Goal: Task Accomplishment & Management: Use online tool/utility

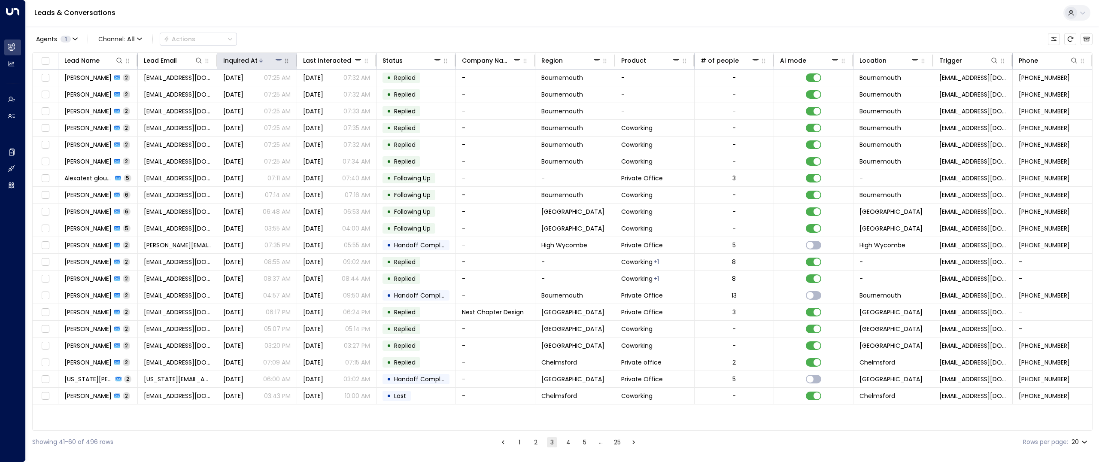
click at [256, 58] on div "Inquired At" at bounding box center [240, 60] width 34 height 10
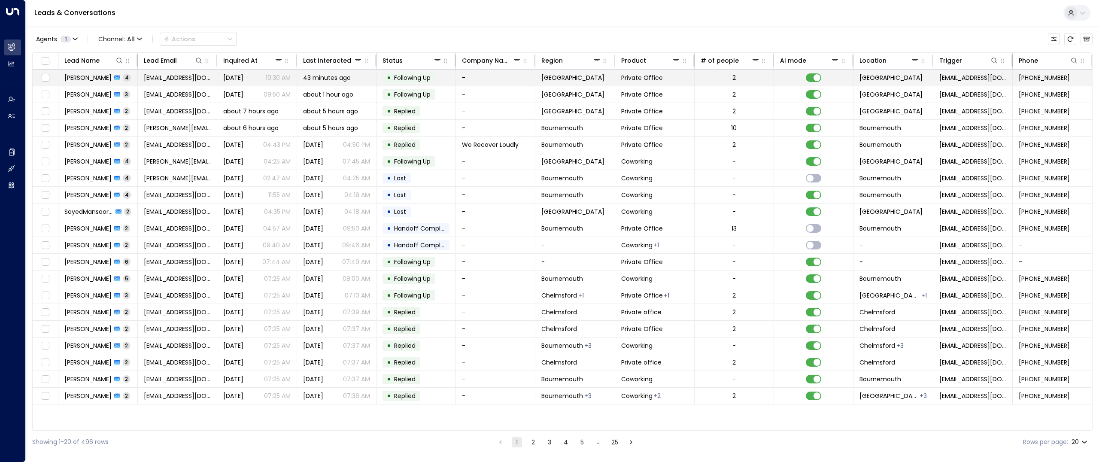
click at [88, 79] on span "[PERSON_NAME]" at bounding box center [87, 77] width 47 height 9
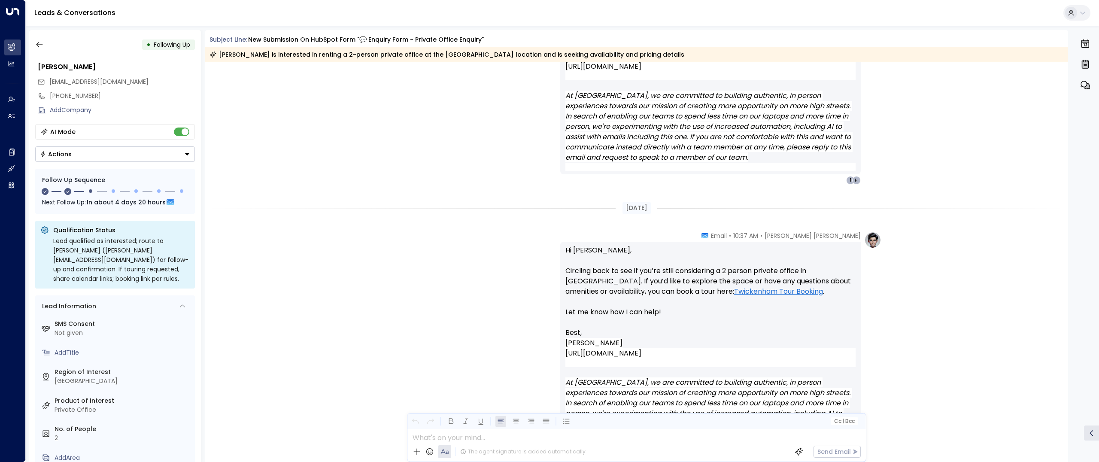
scroll to position [1248, 0]
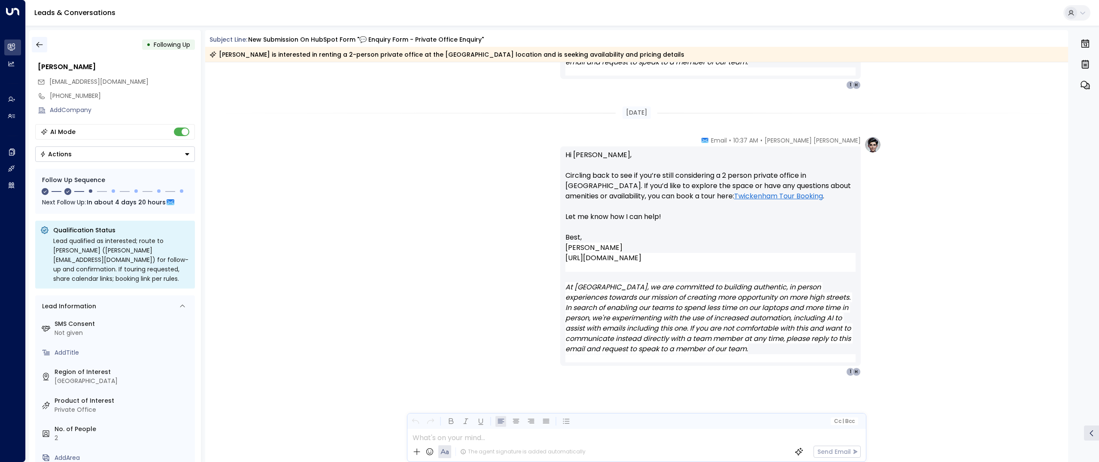
click at [39, 45] on icon "button" at bounding box center [39, 44] width 9 height 9
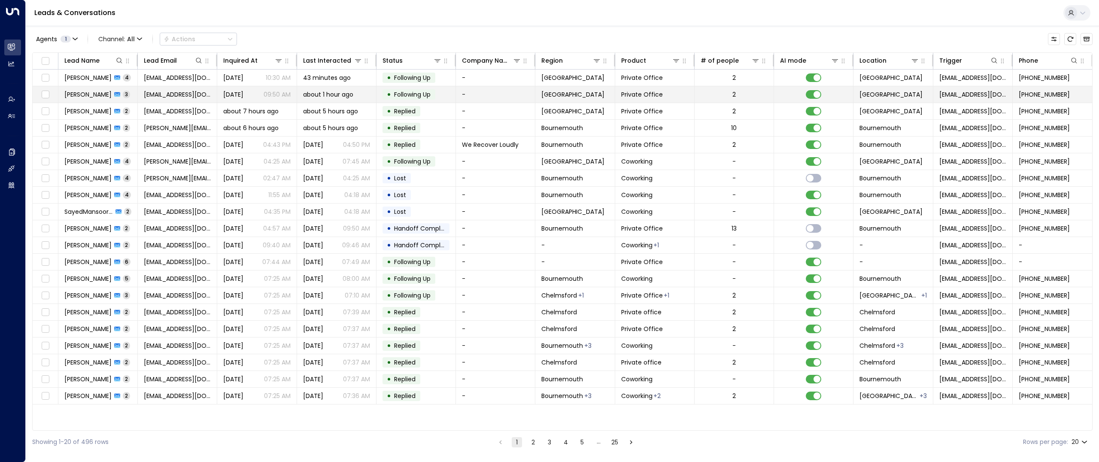
click at [88, 92] on span "[PERSON_NAME]" at bounding box center [87, 94] width 47 height 9
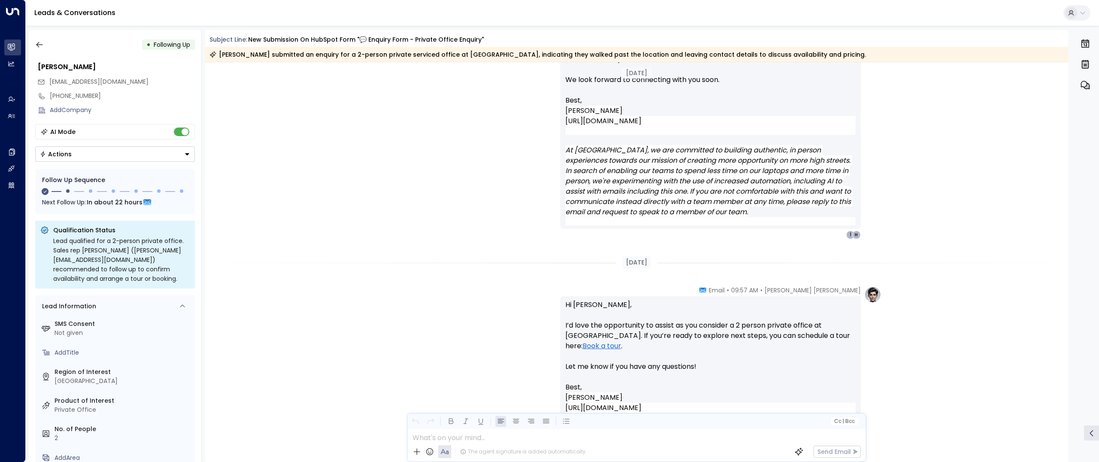
scroll to position [913, 0]
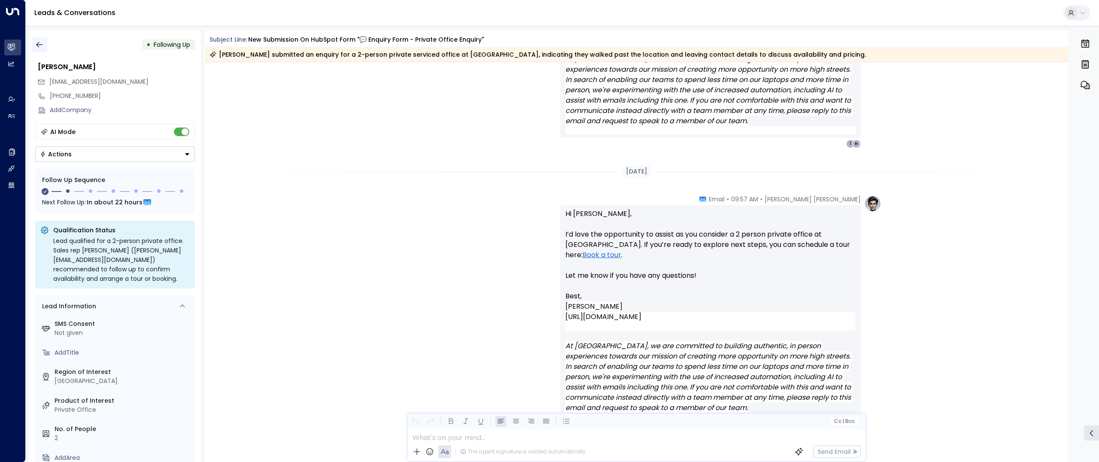
click at [36, 46] on icon "button" at bounding box center [39, 44] width 9 height 9
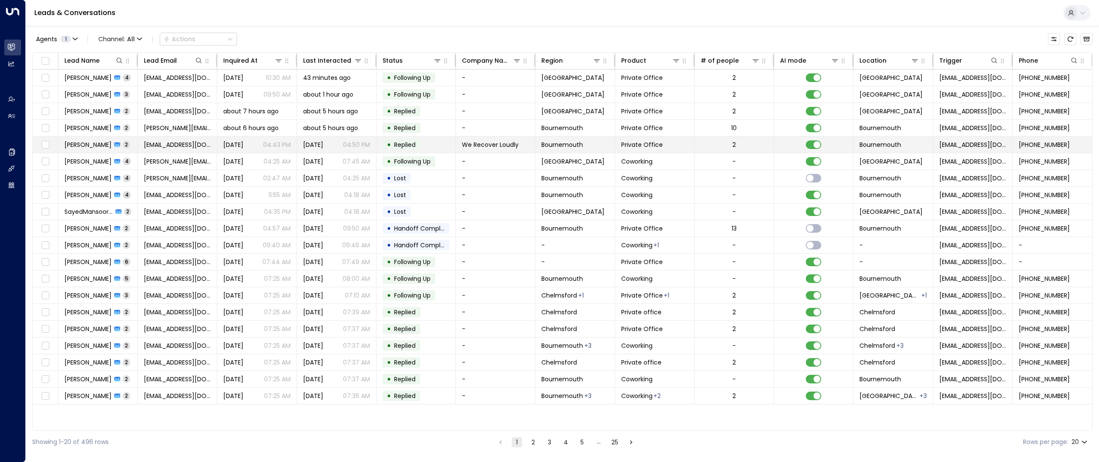
click at [96, 146] on span "[PERSON_NAME]" at bounding box center [87, 144] width 47 height 9
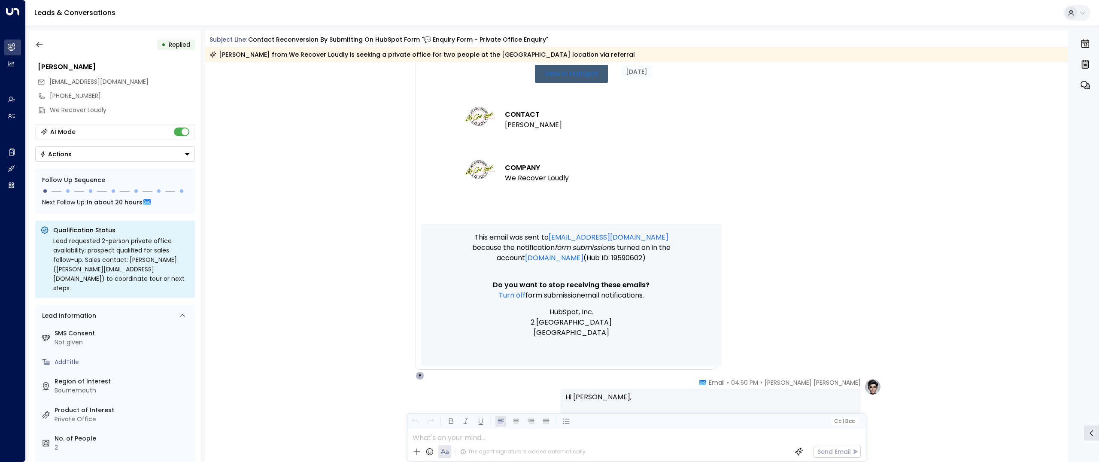
scroll to position [738, 0]
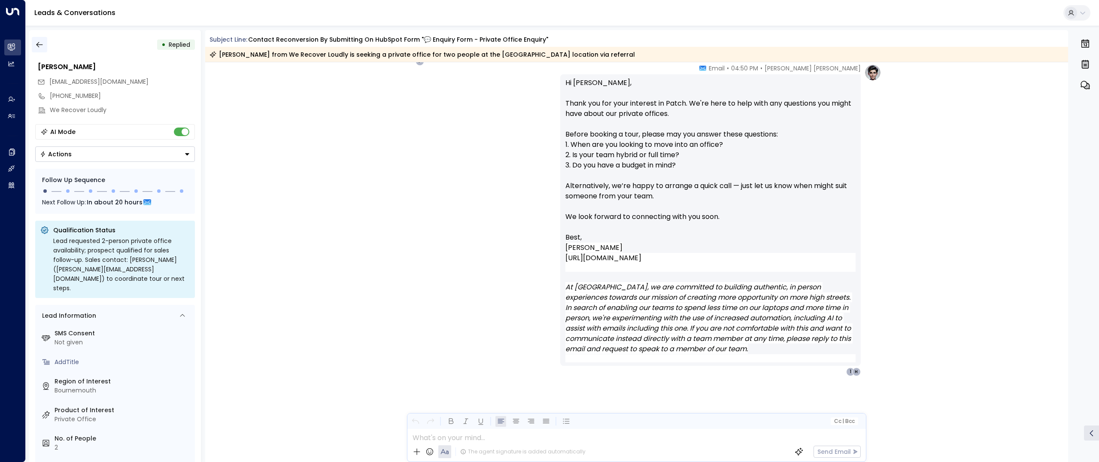
click at [34, 42] on button "button" at bounding box center [39, 44] width 15 height 15
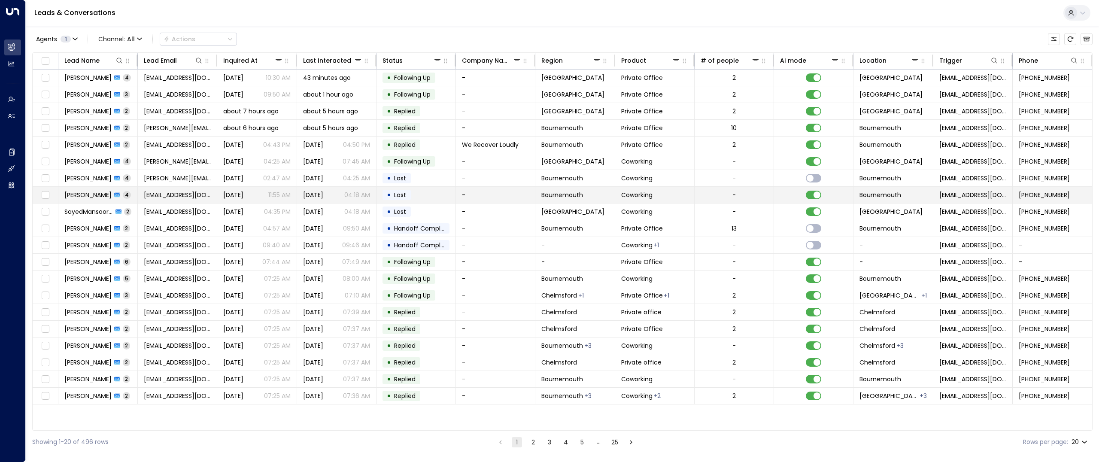
click at [85, 197] on span "[PERSON_NAME]" at bounding box center [87, 195] width 47 height 9
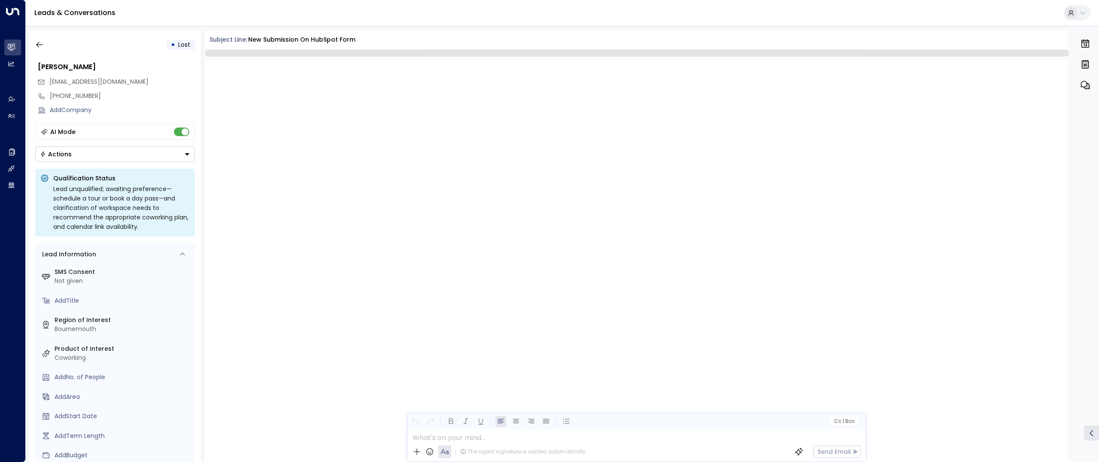
scroll to position [1012, 0]
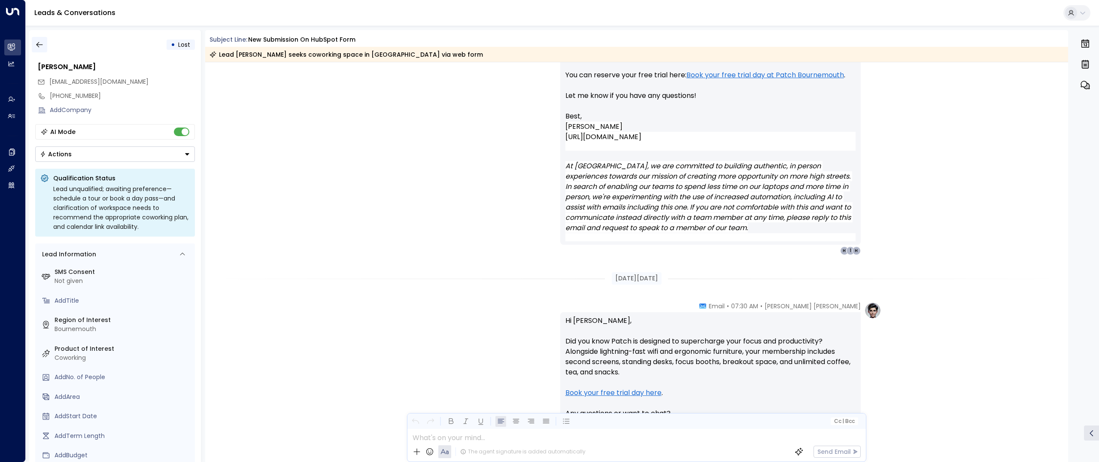
click at [35, 43] on icon "button" at bounding box center [39, 44] width 9 height 9
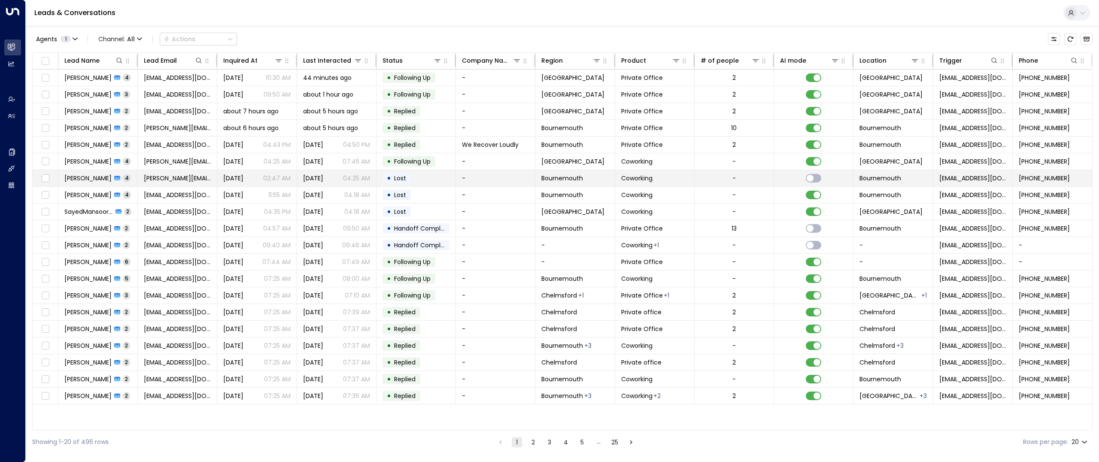
click at [86, 183] on td "[PERSON_NAME] 4" at bounding box center [97, 178] width 79 height 16
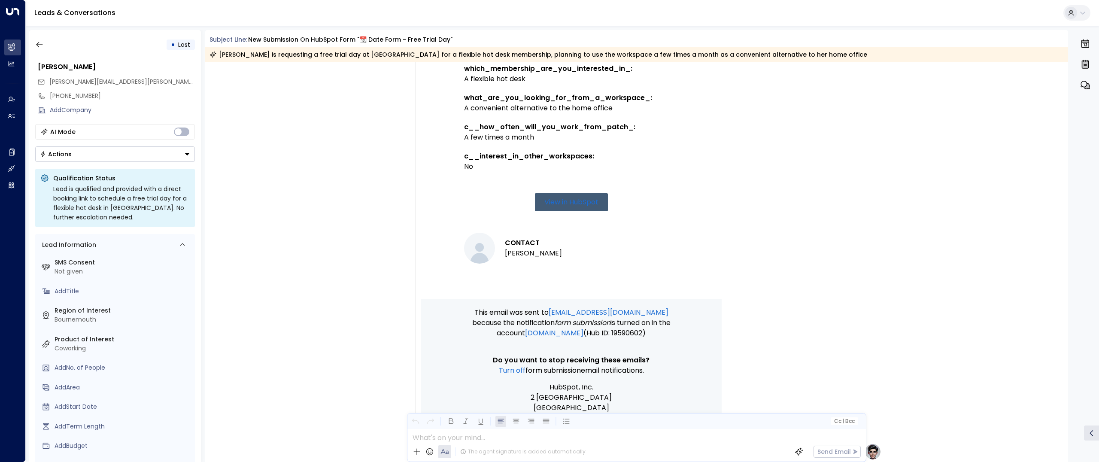
scroll to position [326, 0]
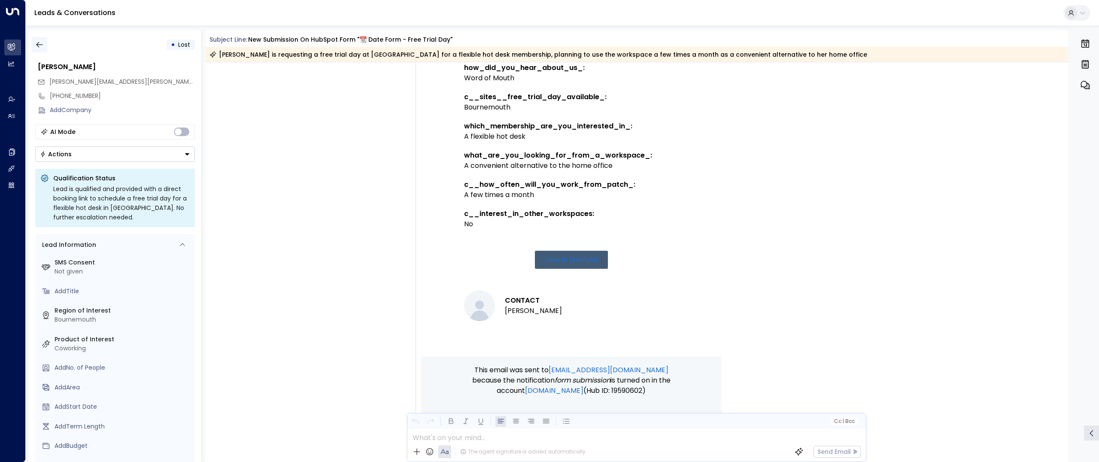
click at [43, 50] on button "button" at bounding box center [39, 44] width 15 height 15
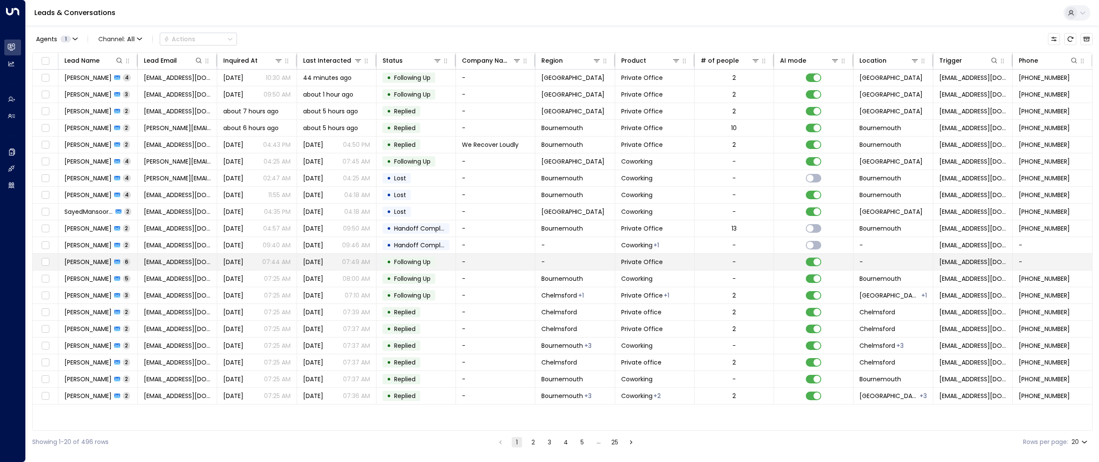
click at [83, 265] on span "[PERSON_NAME]" at bounding box center [87, 261] width 47 height 9
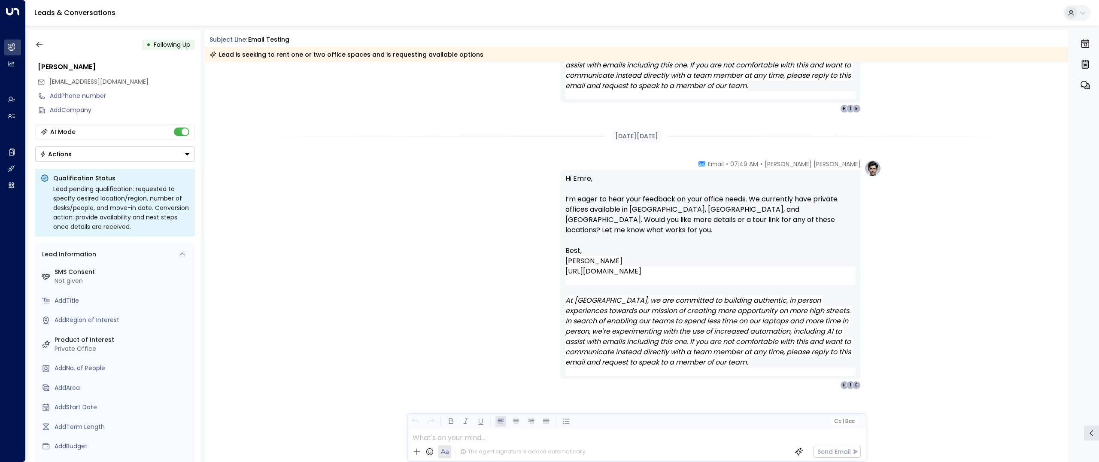
scroll to position [1123, 0]
click at [38, 47] on icon "button" at bounding box center [39, 44] width 9 height 9
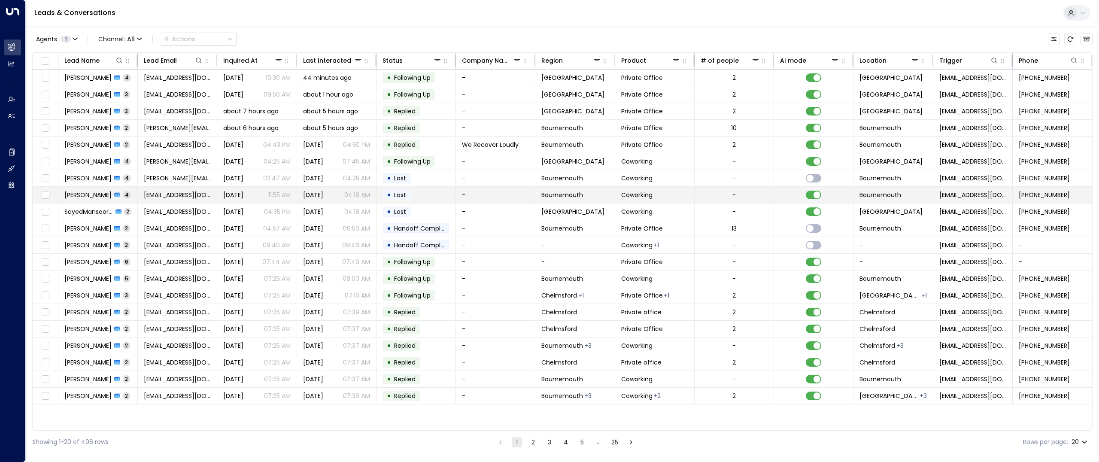
click at [90, 194] on span "[PERSON_NAME]" at bounding box center [87, 195] width 47 height 9
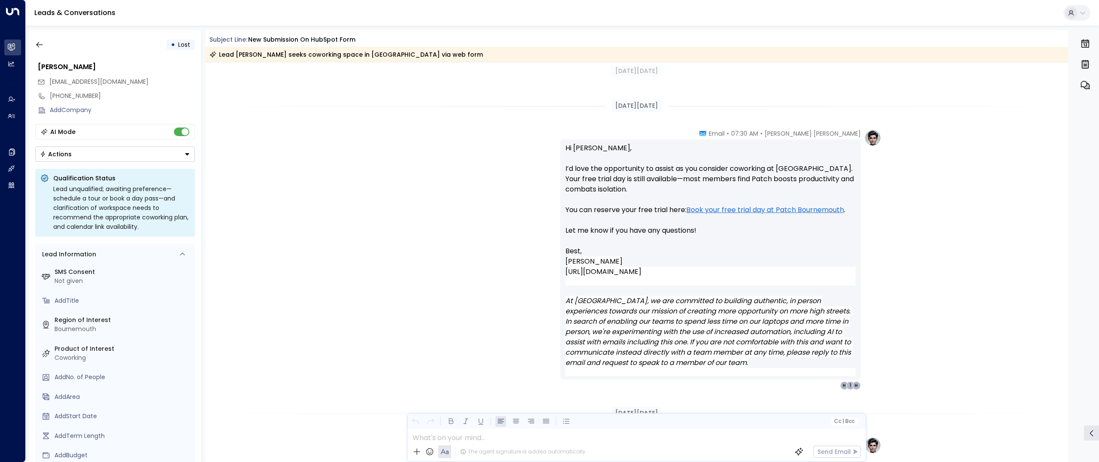
scroll to position [820, 0]
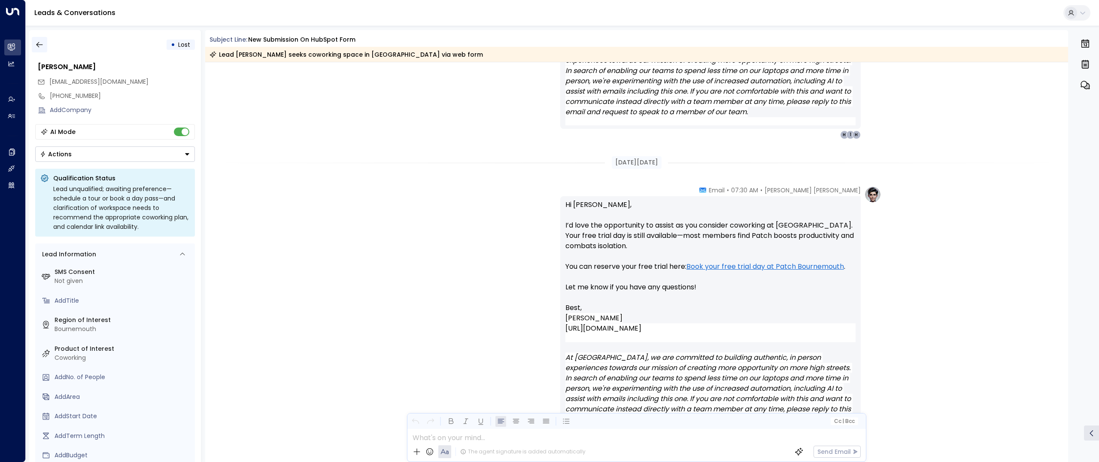
click at [37, 48] on icon "button" at bounding box center [39, 44] width 9 height 9
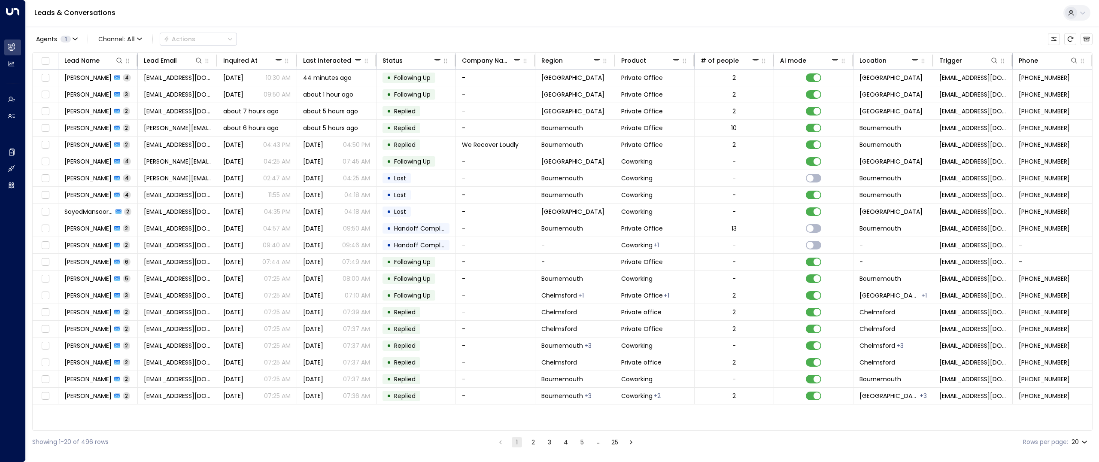
click at [538, 449] on div "Showing 1-20 of 496 rows 1 2 3 4 5 … 25 Rows per page: 20 **" at bounding box center [562, 441] width 1060 height 23
click at [528, 443] on button "2" at bounding box center [533, 442] width 10 height 10
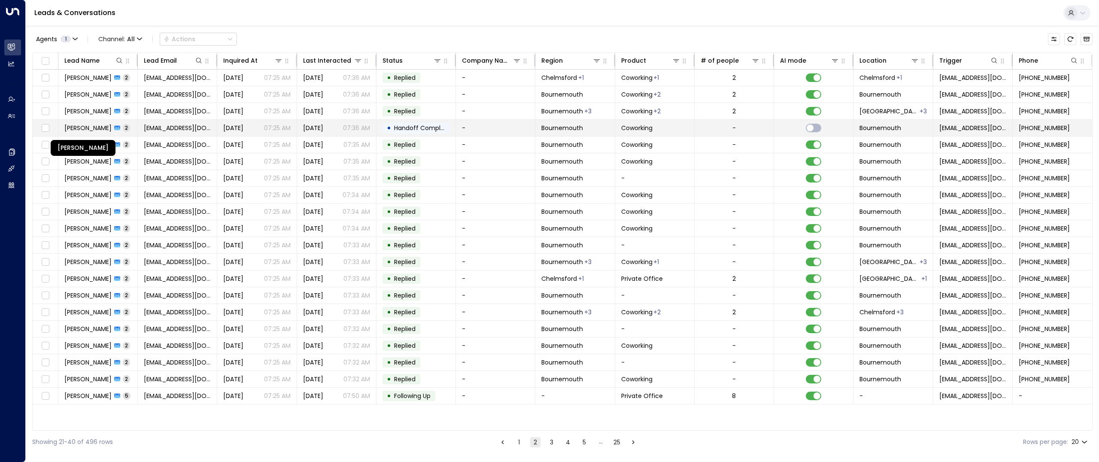
click at [86, 127] on span "[PERSON_NAME]" at bounding box center [87, 128] width 47 height 9
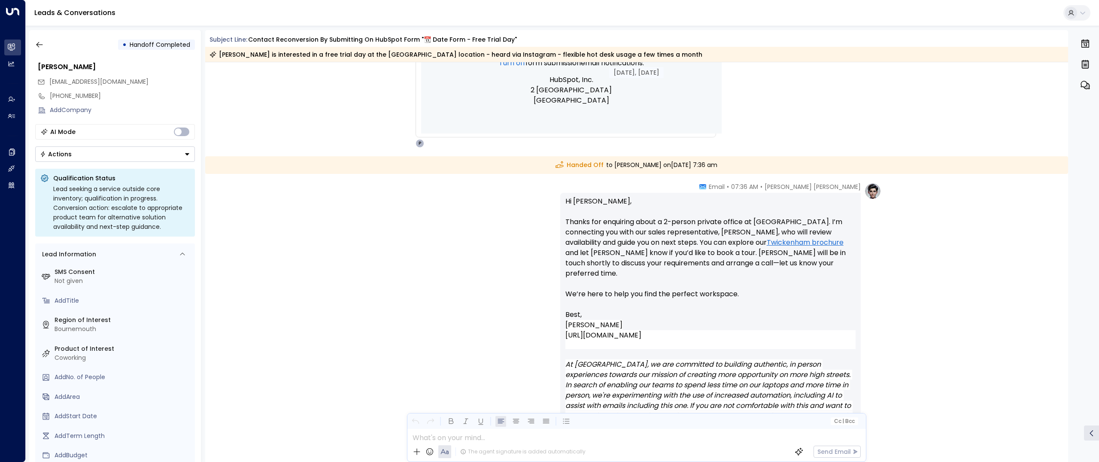
scroll to position [821, 0]
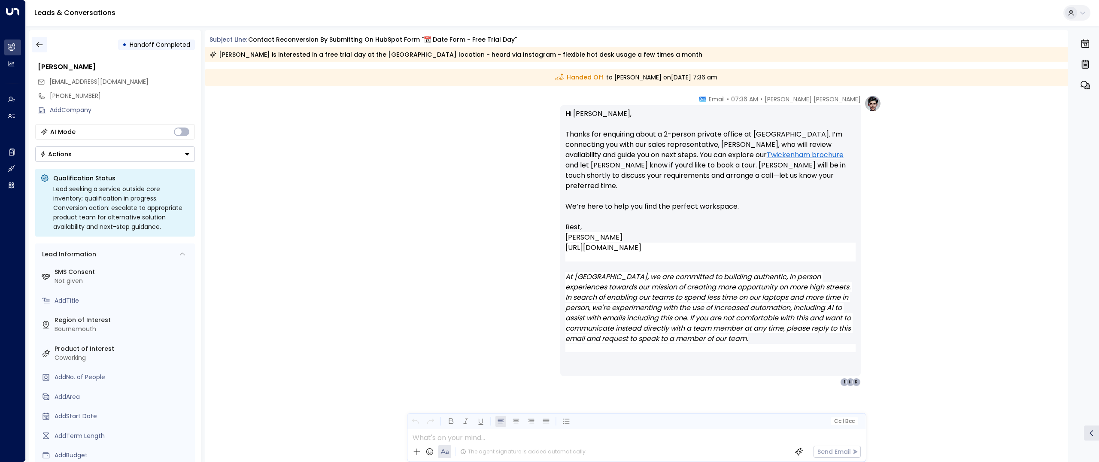
click at [45, 44] on button "button" at bounding box center [39, 44] width 15 height 15
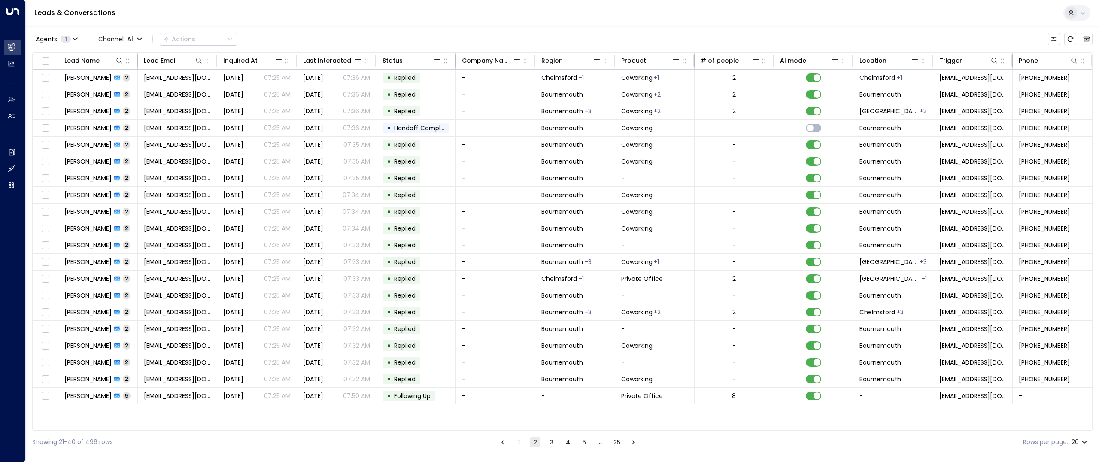
click at [550, 442] on button "3" at bounding box center [551, 442] width 10 height 10
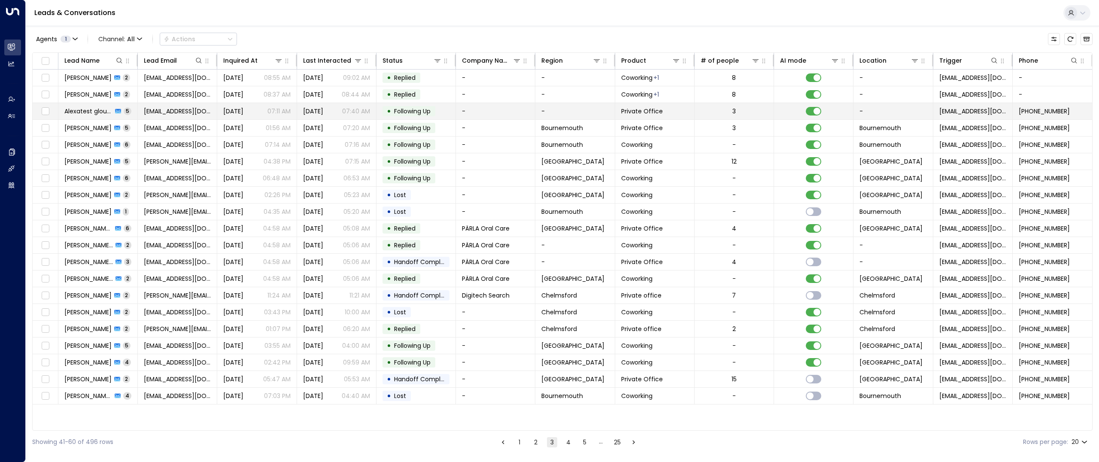
click at [88, 117] on td "Alexatest gloucesterofficePPCform 5" at bounding box center [97, 111] width 79 height 16
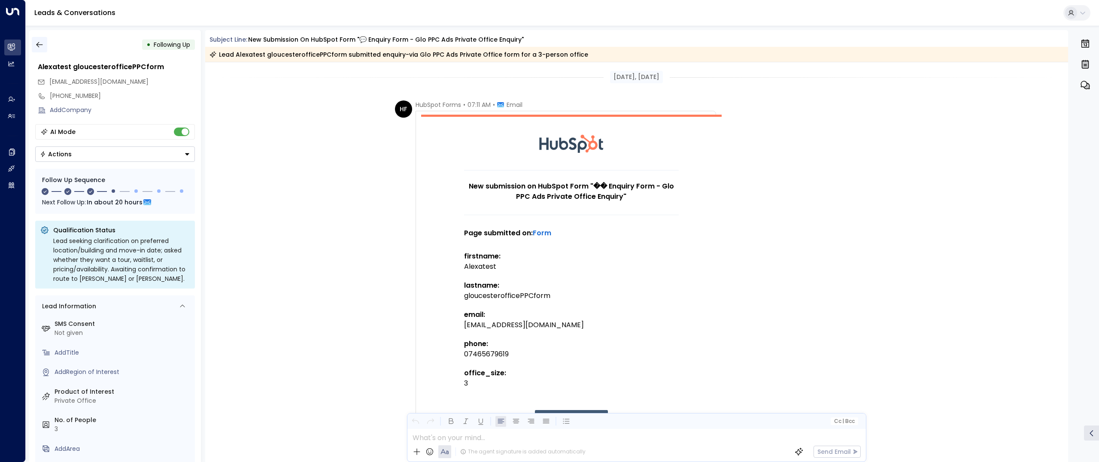
click at [41, 48] on icon "button" at bounding box center [39, 44] width 9 height 9
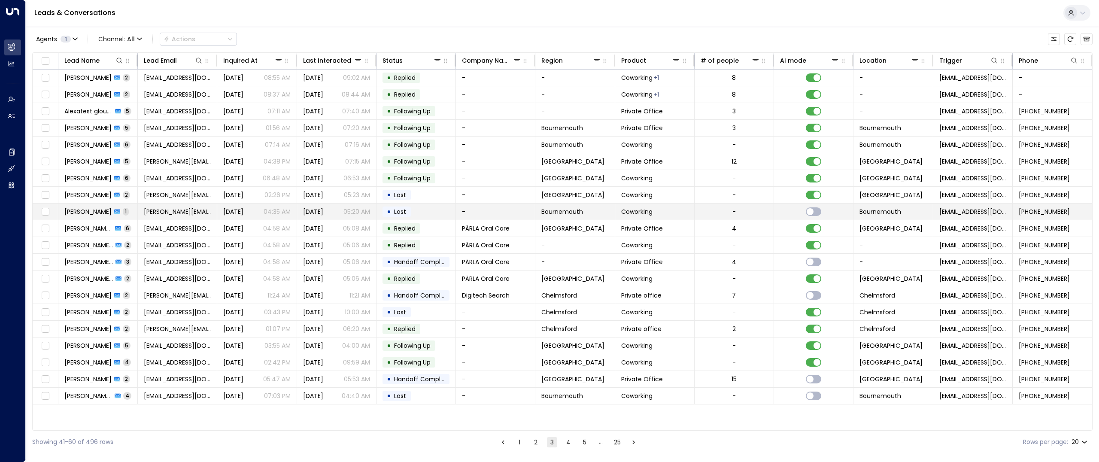
click at [84, 205] on td "[PERSON_NAME] 1" at bounding box center [97, 211] width 79 height 16
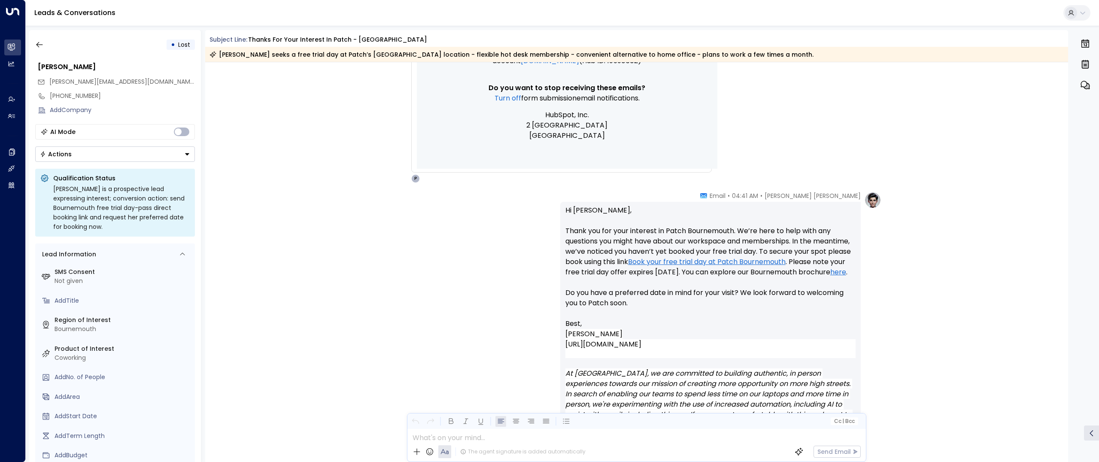
scroll to position [742, 0]
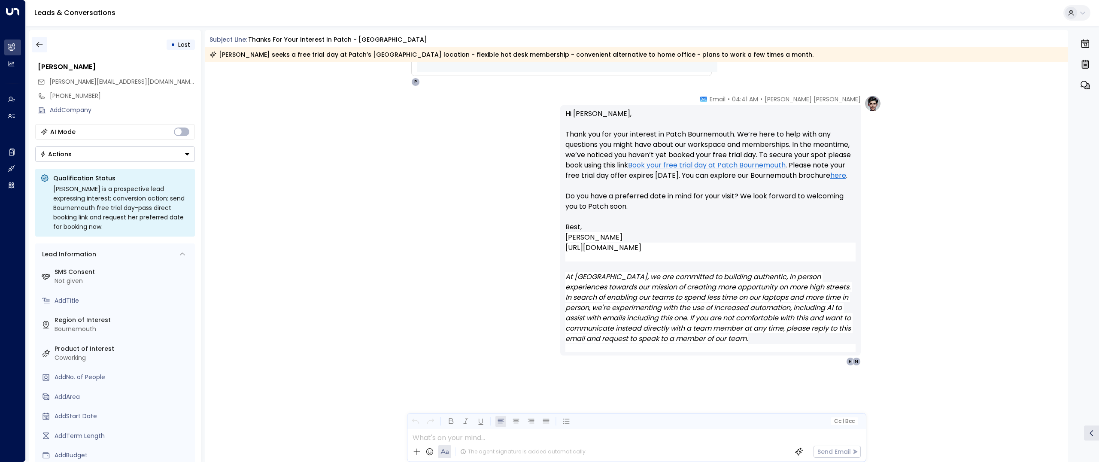
click at [41, 43] on icon "button" at bounding box center [39, 44] width 9 height 9
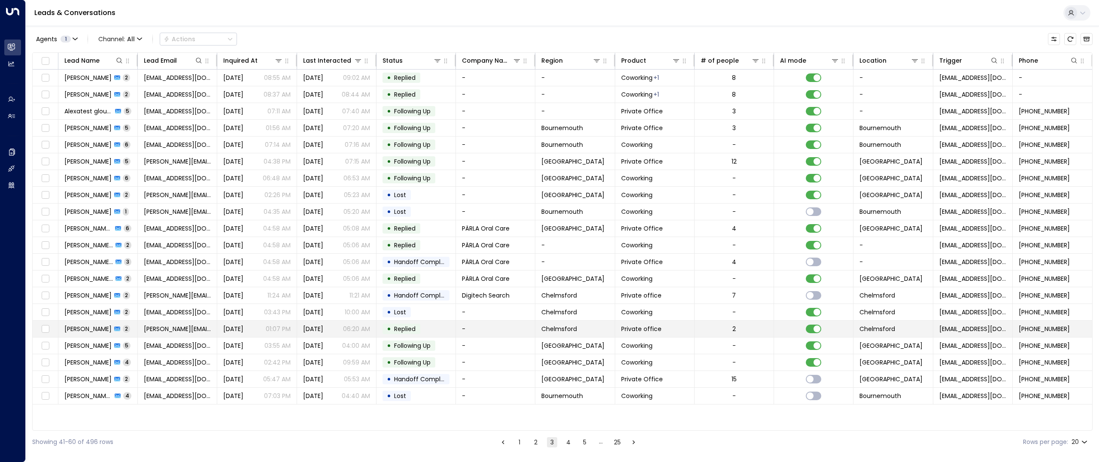
click at [81, 328] on span "[PERSON_NAME]" at bounding box center [87, 328] width 47 height 9
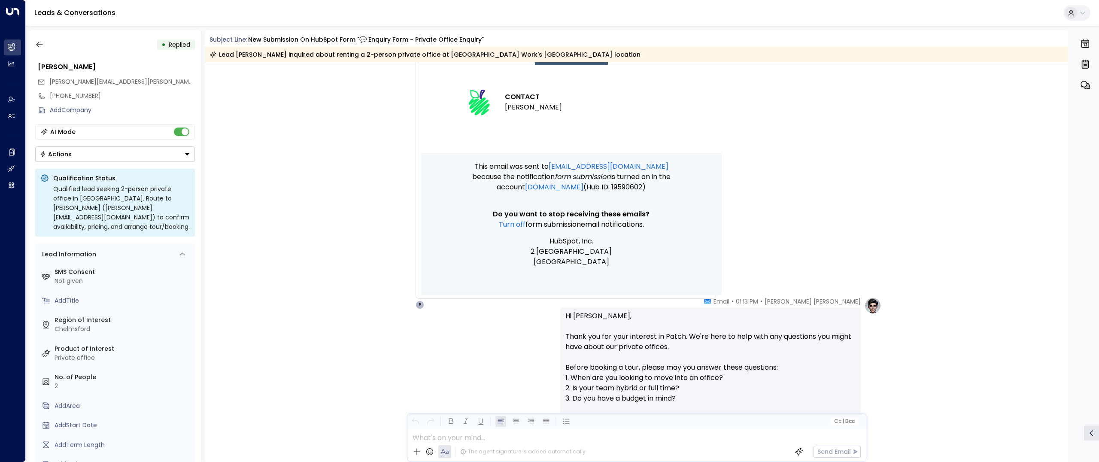
scroll to position [685, 0]
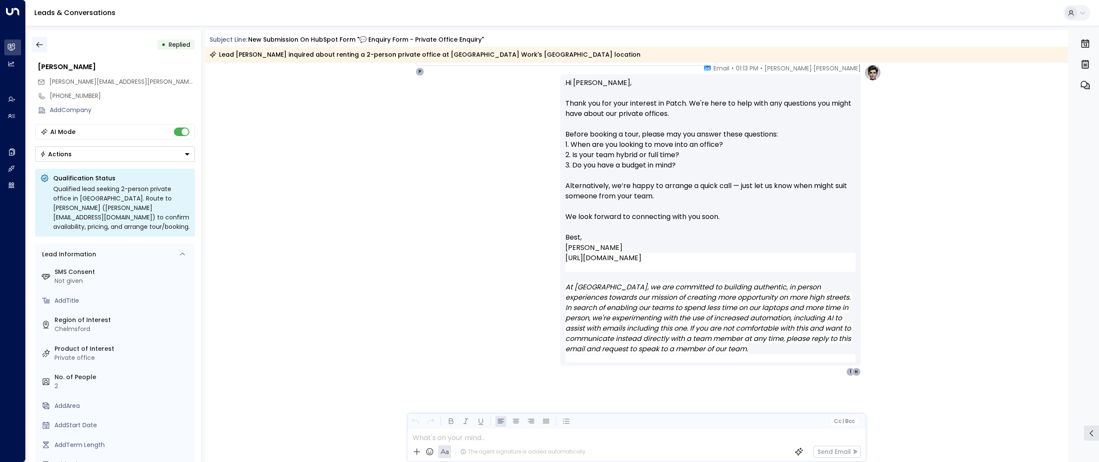
click at [45, 50] on button "button" at bounding box center [39, 44] width 15 height 15
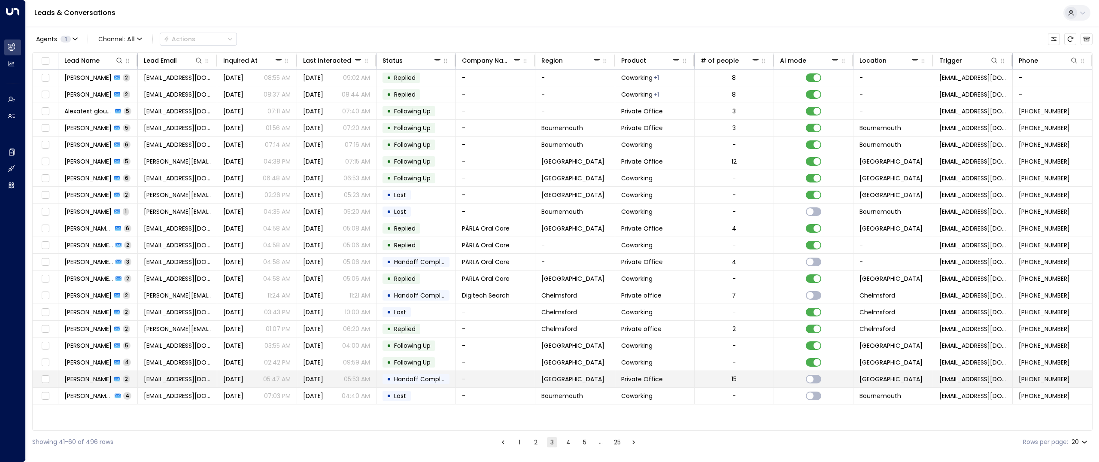
click at [80, 376] on span "[PERSON_NAME]" at bounding box center [87, 379] width 47 height 9
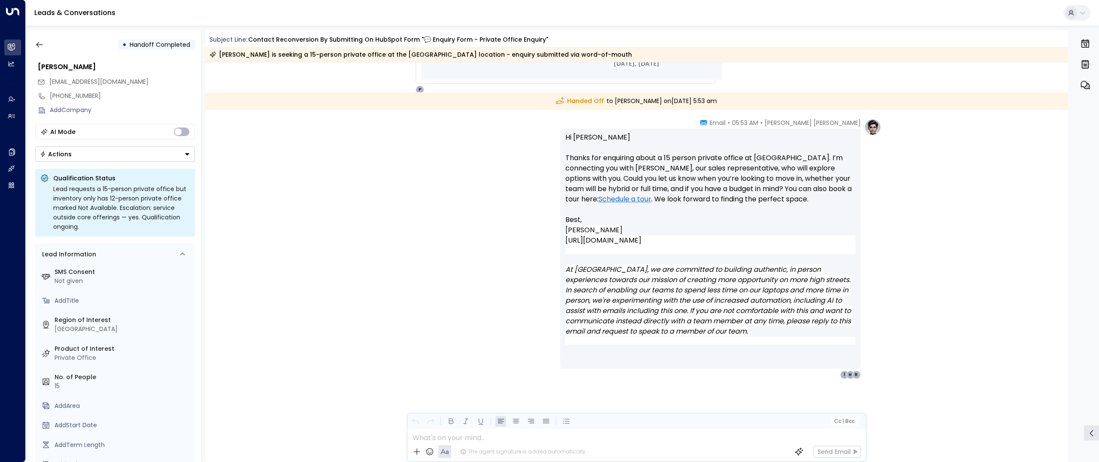
scroll to position [670, 0]
click at [38, 42] on icon "button" at bounding box center [39, 45] width 6 height 6
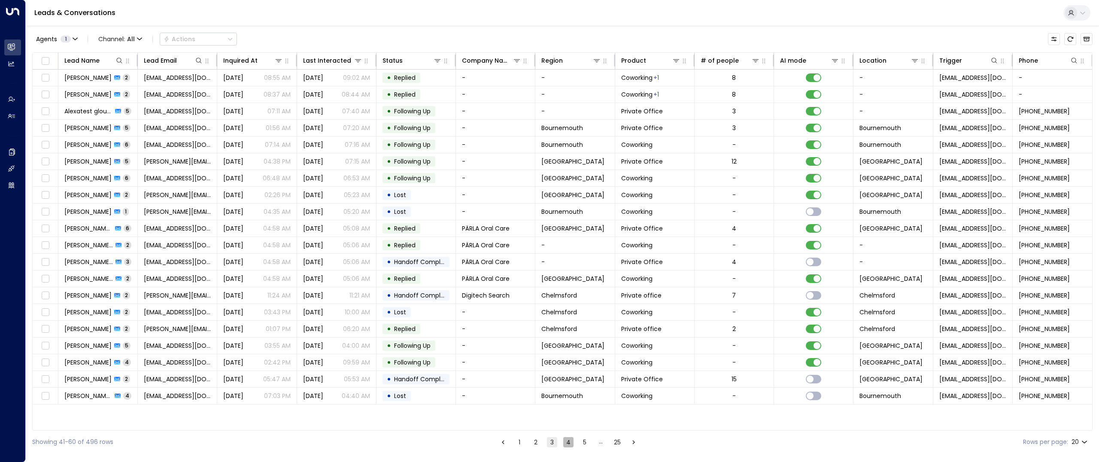
click at [571, 440] on button "4" at bounding box center [568, 442] width 10 height 10
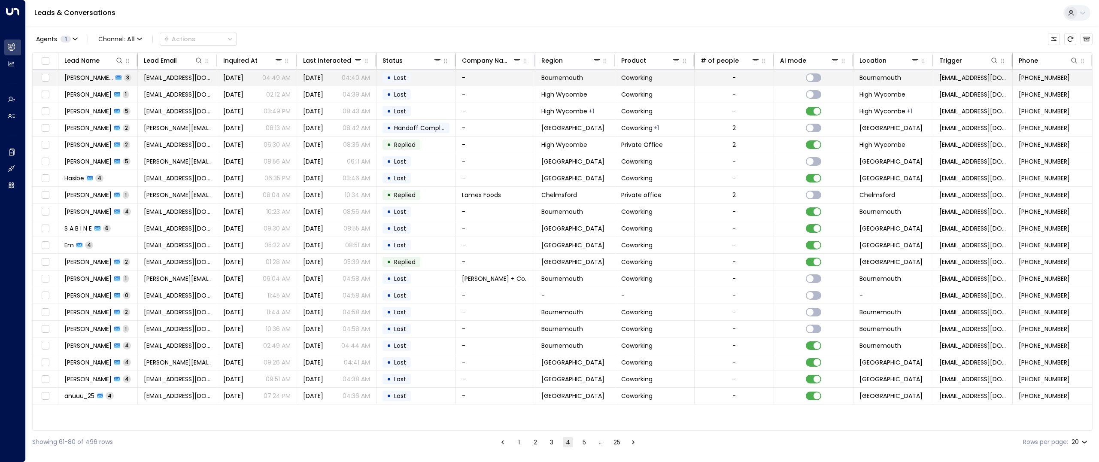
click at [76, 75] on span "[PERSON_NAME] Forms" at bounding box center [88, 77] width 48 height 9
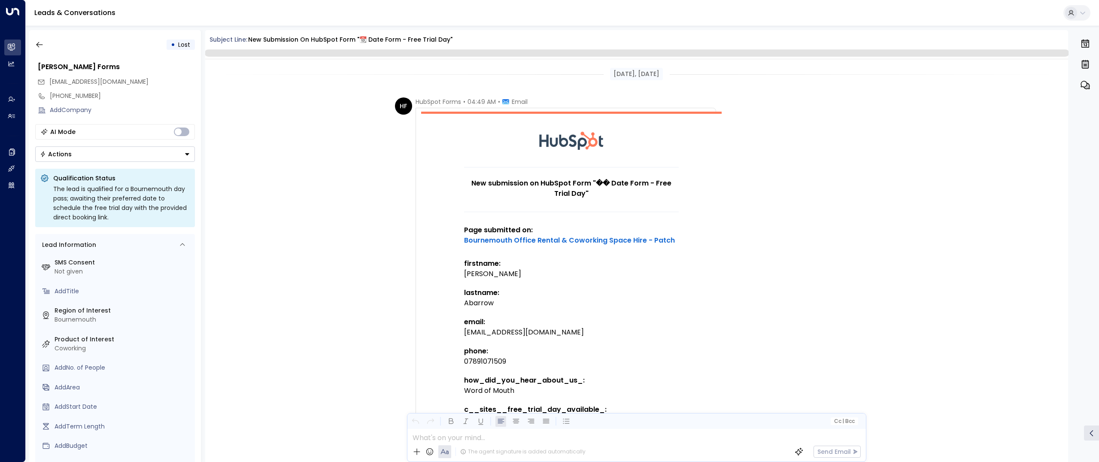
scroll to position [705, 0]
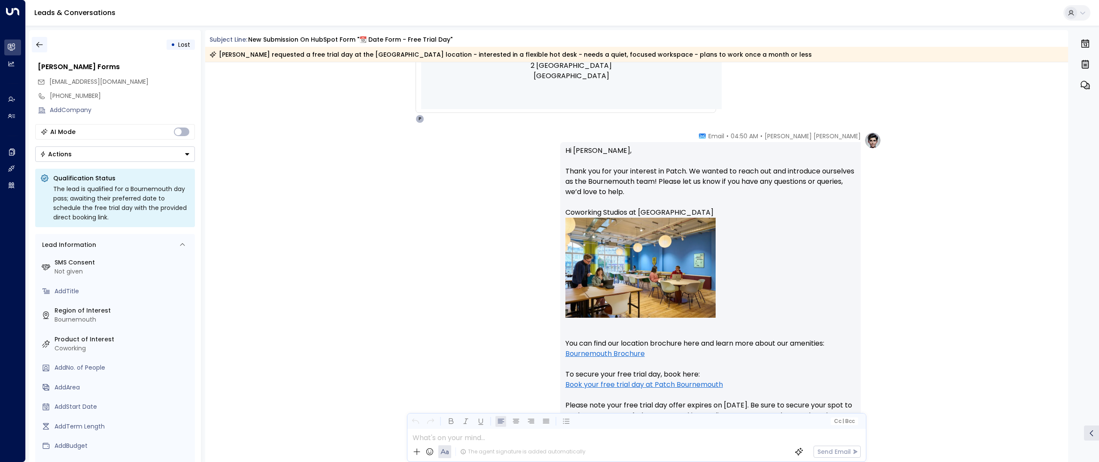
click at [36, 43] on icon "button" at bounding box center [39, 44] width 9 height 9
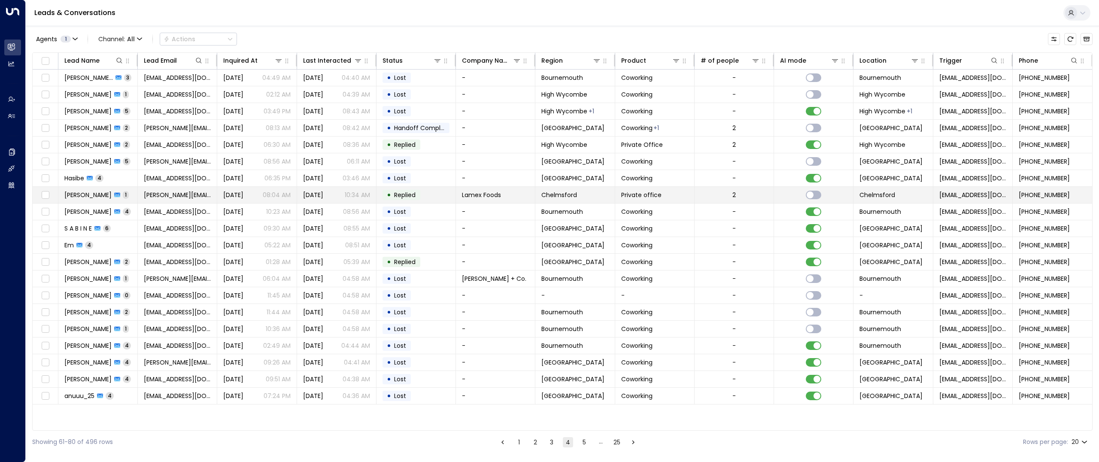
click at [73, 200] on td "[PERSON_NAME] 1" at bounding box center [97, 195] width 79 height 16
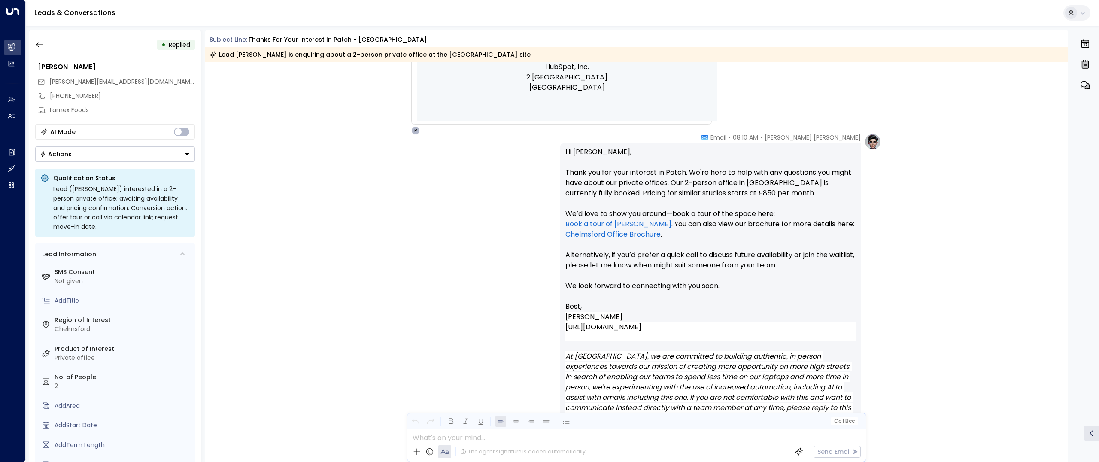
scroll to position [650, 0]
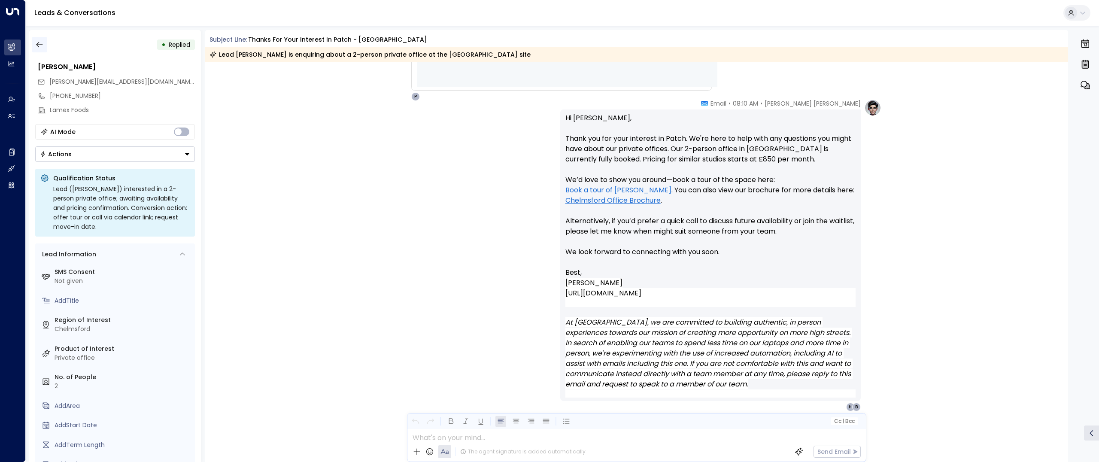
click at [39, 43] on icon "button" at bounding box center [39, 44] width 9 height 9
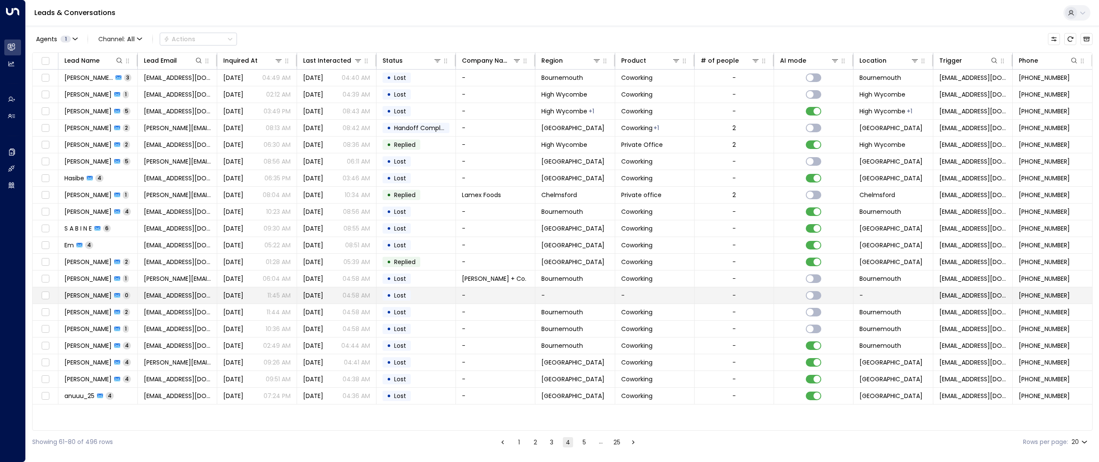
click at [71, 299] on span "[PERSON_NAME]" at bounding box center [87, 295] width 47 height 9
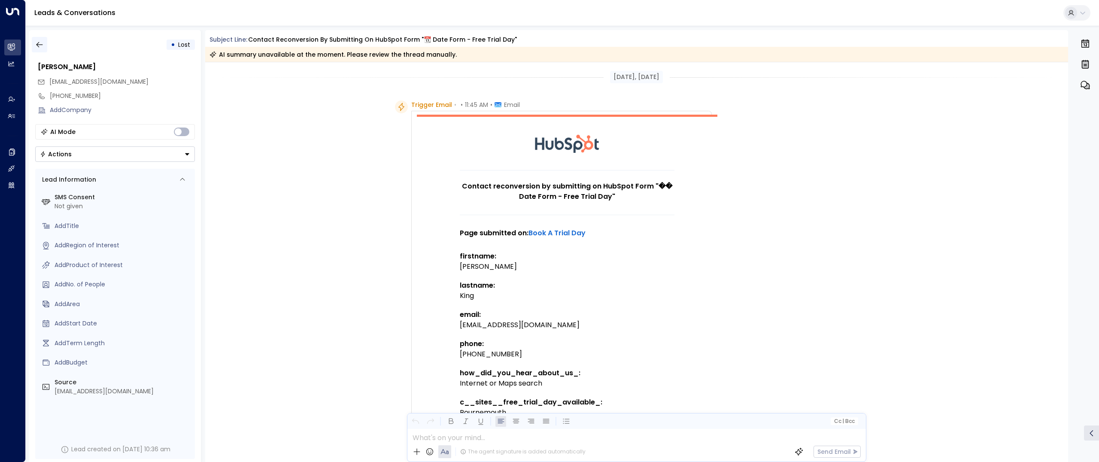
click at [38, 41] on icon "button" at bounding box center [39, 44] width 9 height 9
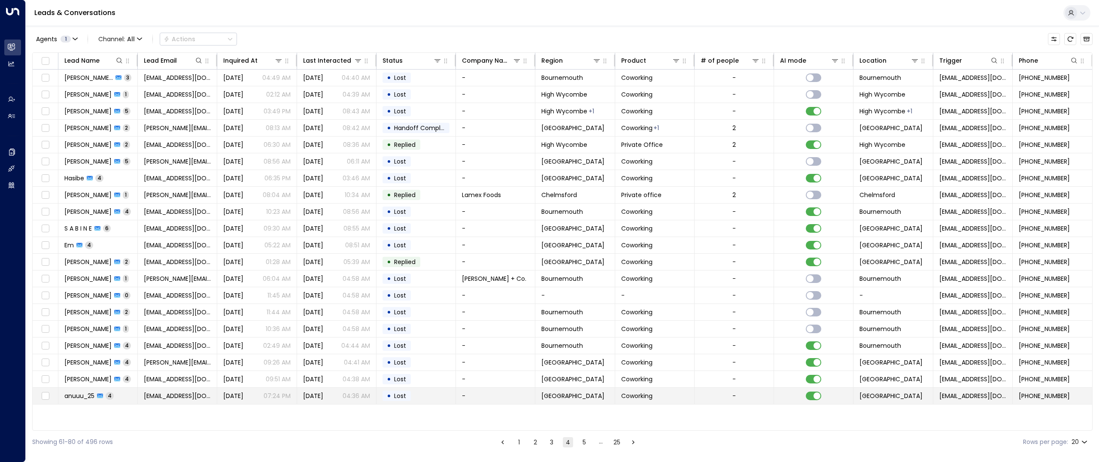
click at [81, 396] on span "anuuu_25" at bounding box center [79, 395] width 30 height 9
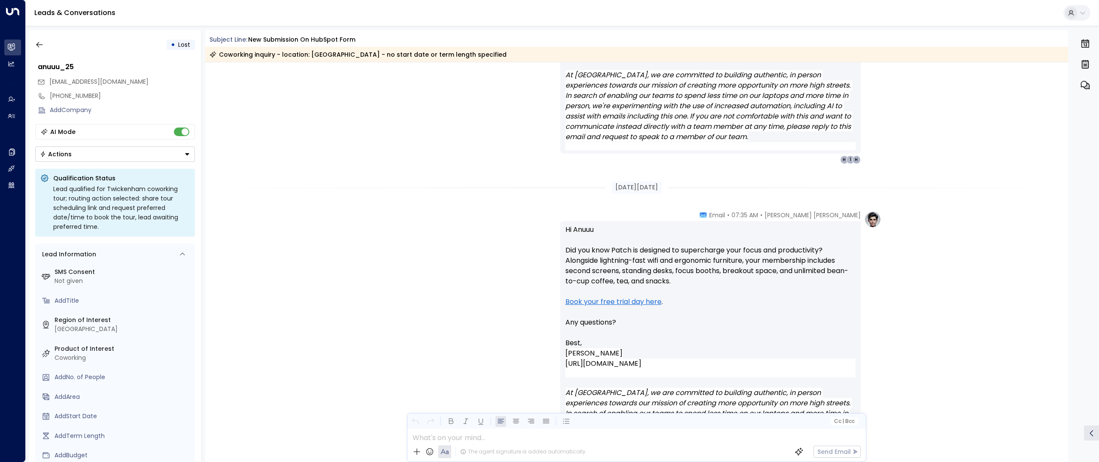
scroll to position [1157, 0]
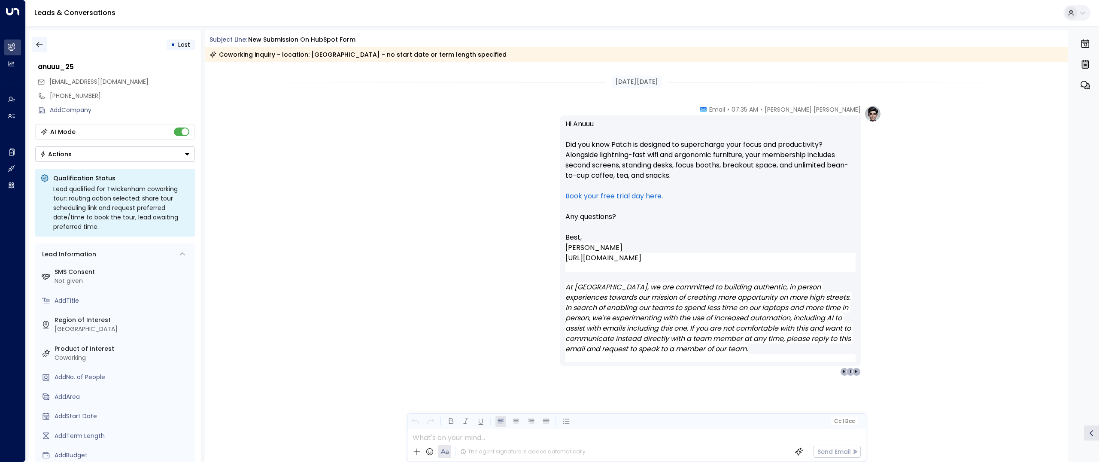
click at [37, 45] on icon "button" at bounding box center [39, 45] width 6 height 6
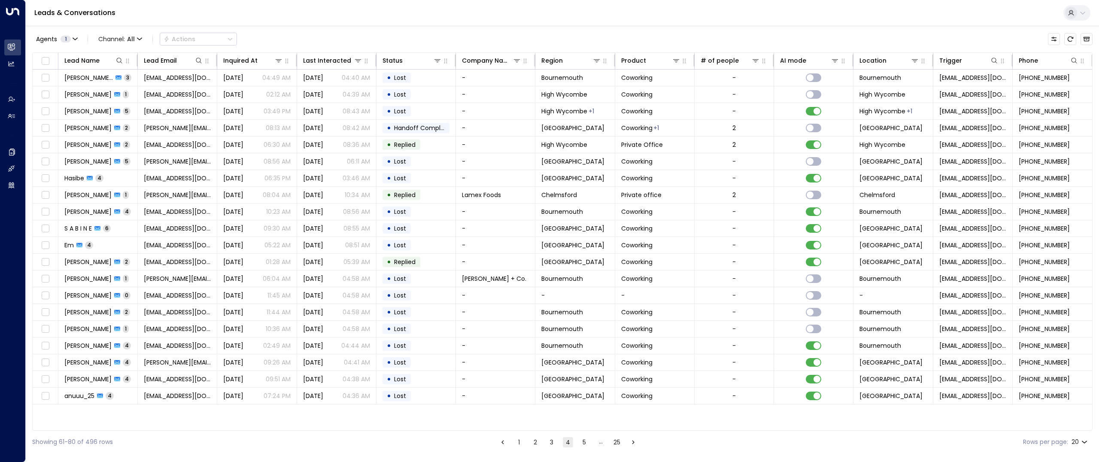
click at [585, 448] on div "Showing 61-80 of 496 rows 1 2 3 4 5 … 25 Rows per page: 20 **" at bounding box center [562, 441] width 1060 height 23
click at [584, 444] on button "5" at bounding box center [584, 442] width 10 height 10
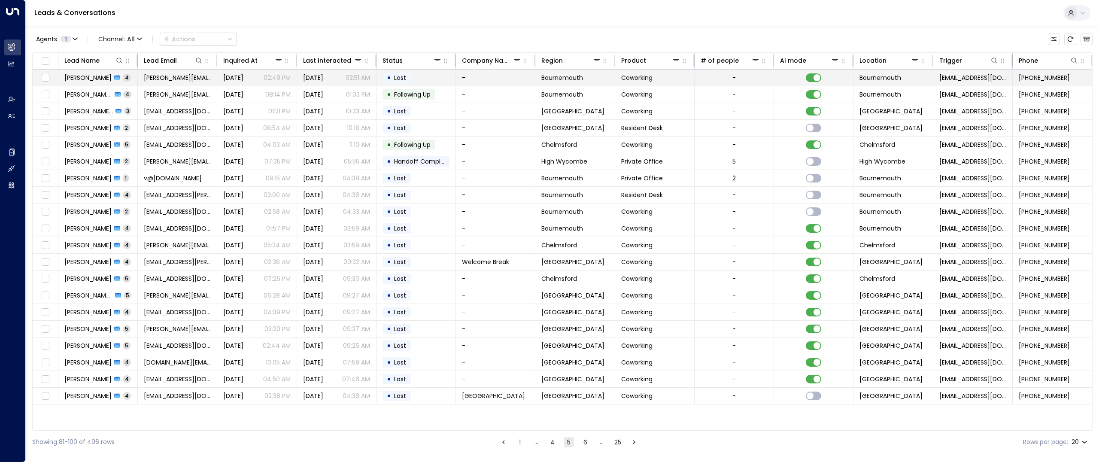
click at [85, 82] on span "[PERSON_NAME]" at bounding box center [87, 77] width 47 height 9
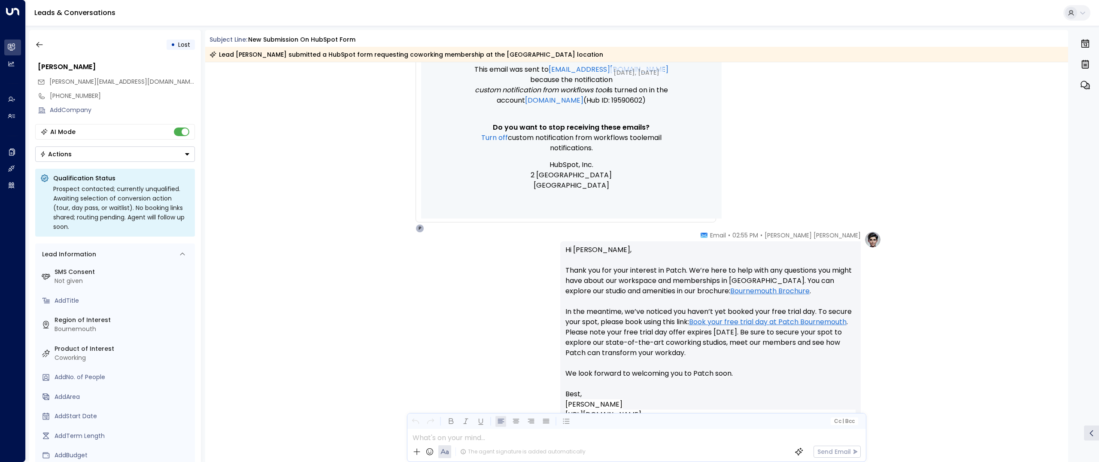
scroll to position [508, 0]
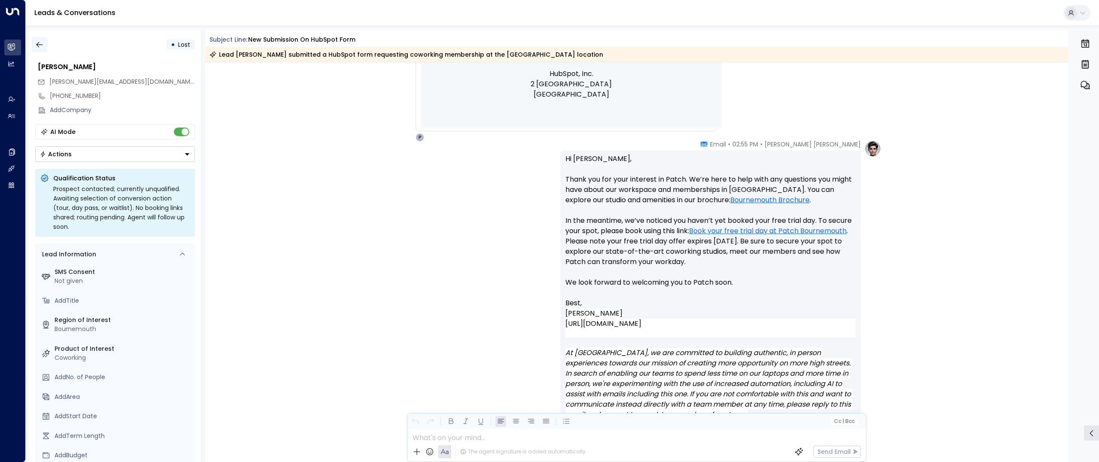
click at [42, 42] on icon "button" at bounding box center [39, 44] width 9 height 9
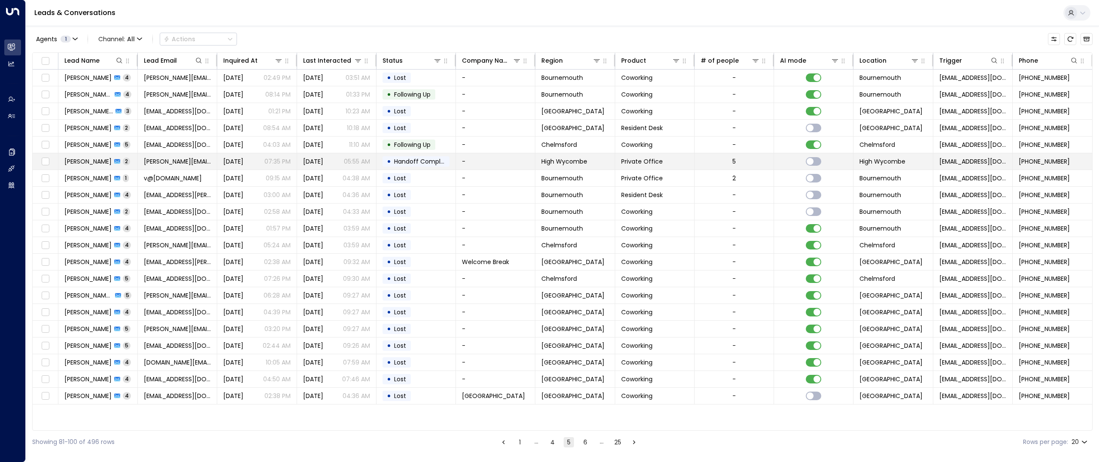
click at [87, 159] on span "[PERSON_NAME]" at bounding box center [87, 161] width 47 height 9
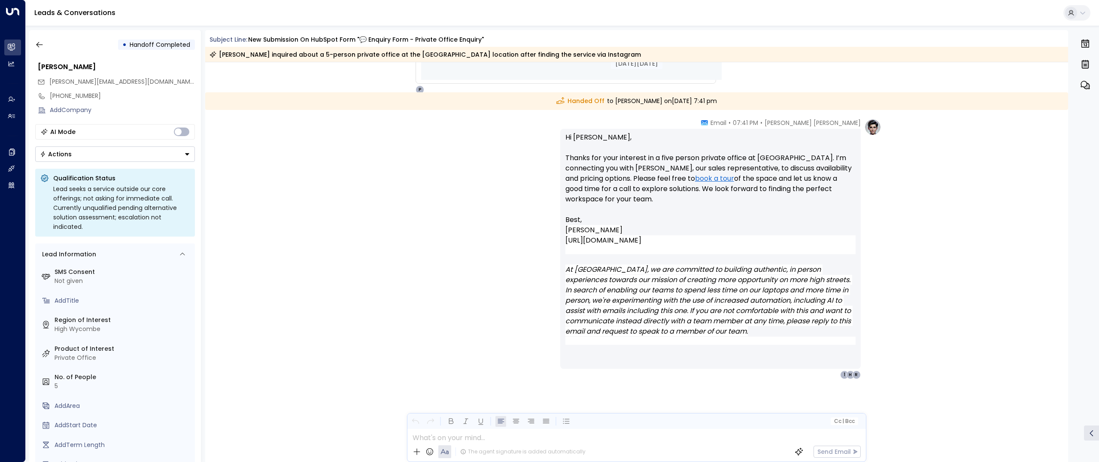
scroll to position [660, 0]
click at [40, 44] on icon "button" at bounding box center [39, 45] width 6 height 6
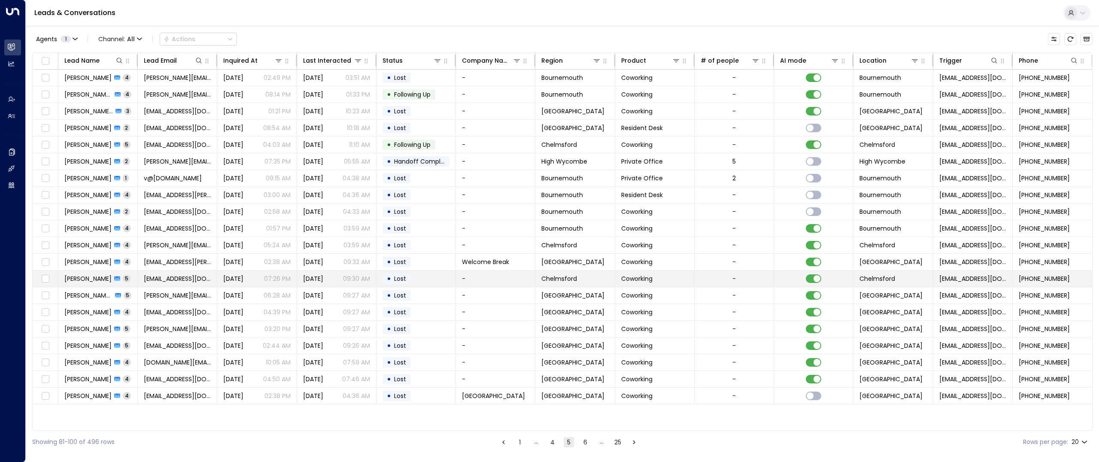
click at [77, 276] on span "[PERSON_NAME]" at bounding box center [87, 278] width 47 height 9
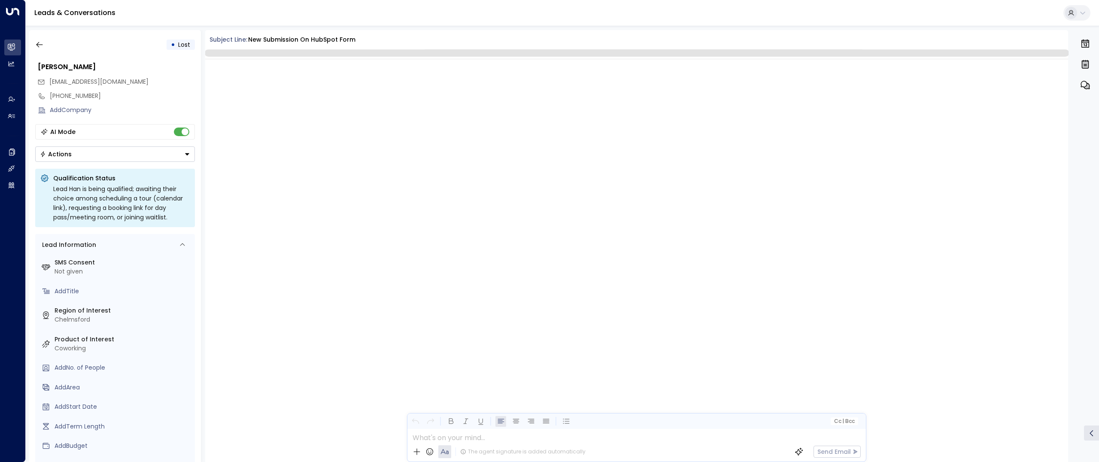
scroll to position [1631, 0]
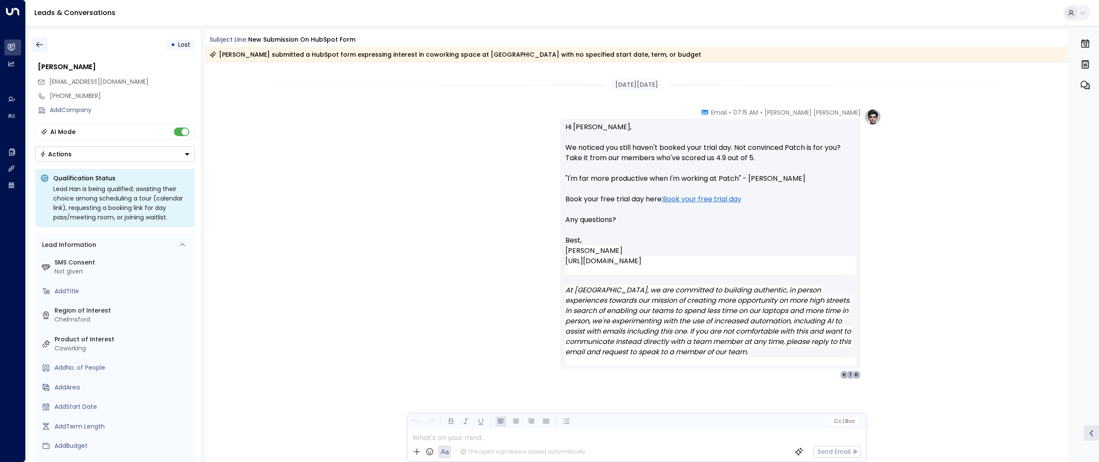
click at [37, 43] on icon "button" at bounding box center [39, 45] width 6 height 6
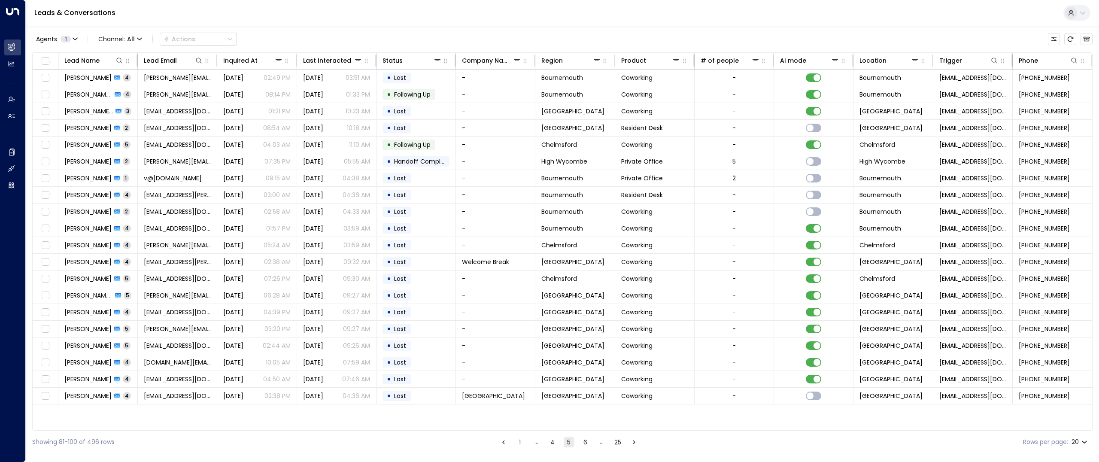
click at [551, 444] on button "4" at bounding box center [552, 442] width 10 height 10
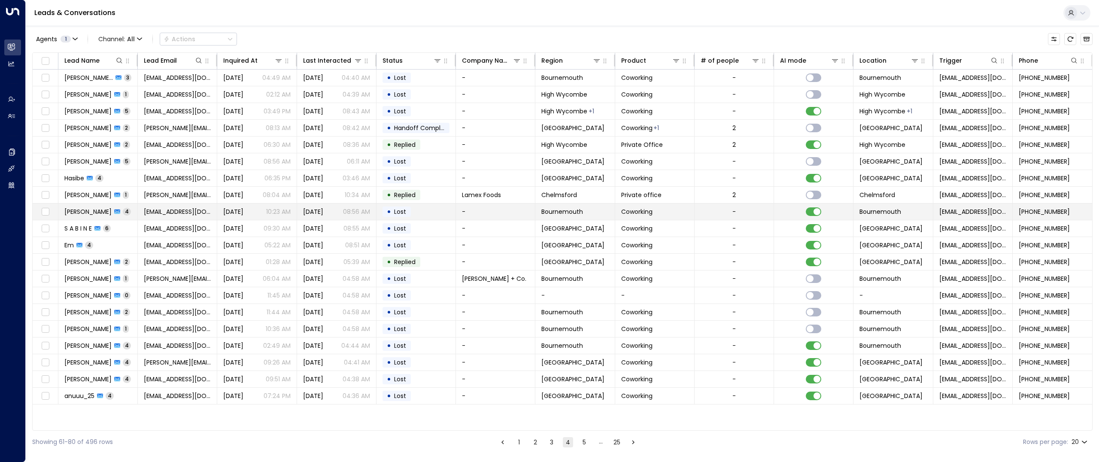
click at [73, 214] on span "[PERSON_NAME]" at bounding box center [87, 211] width 47 height 9
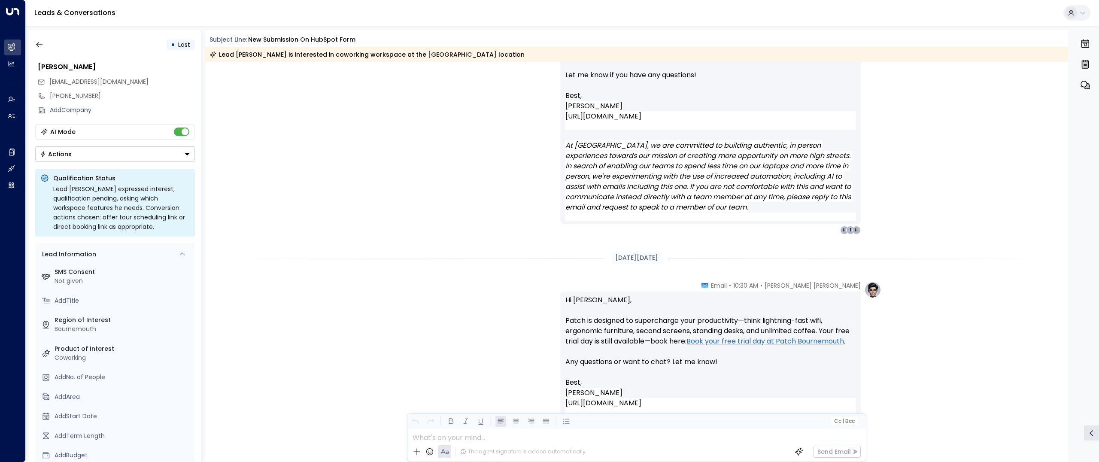
scroll to position [1136, 0]
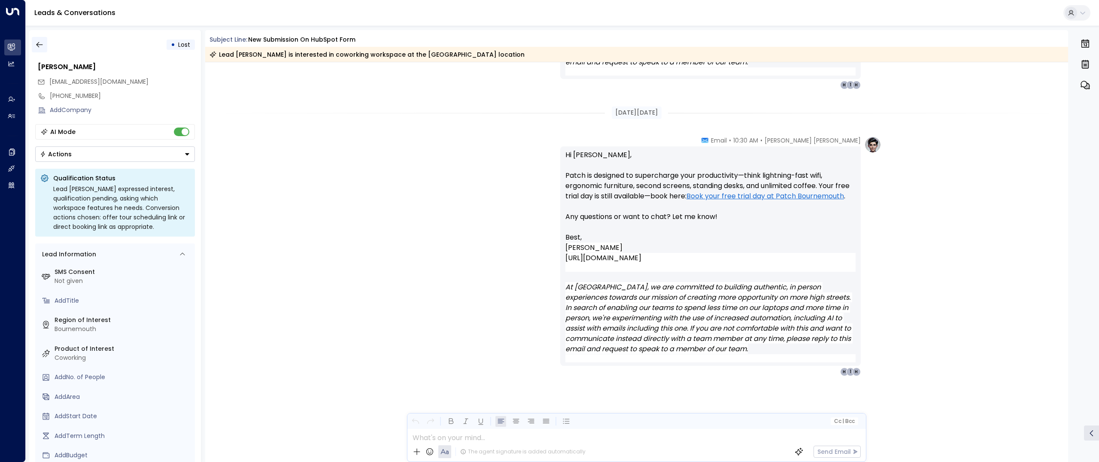
click at [39, 46] on icon "button" at bounding box center [39, 44] width 9 height 9
